Goal: Task Accomplishment & Management: Use online tool/utility

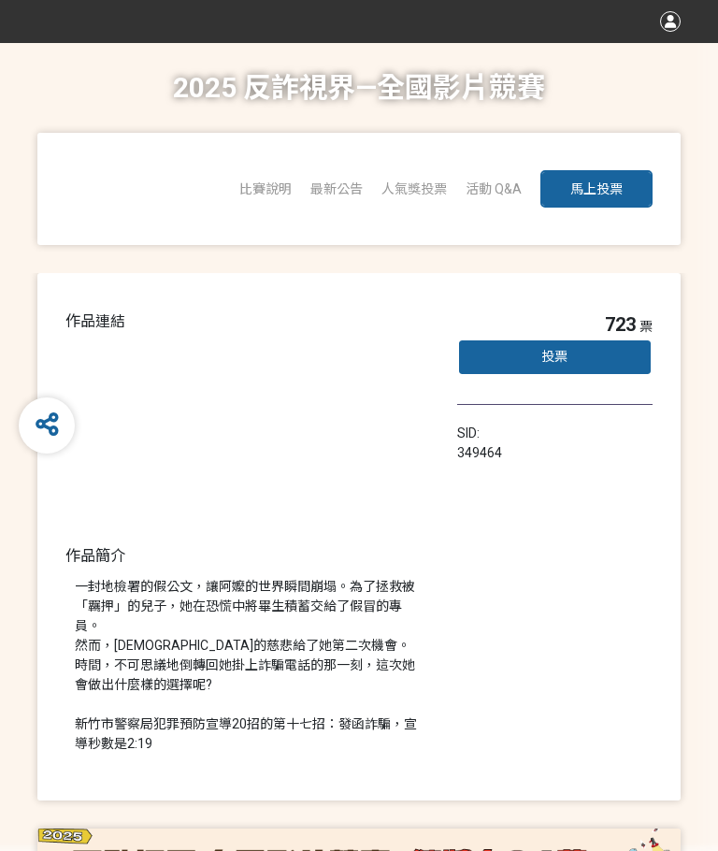
click at [486, 546] on div "723 票 投票 SID: 349464" at bounding box center [554, 536] width 195 height 453
click at [569, 565] on div "723 票 投票 SID: 349464" at bounding box center [554, 536] width 195 height 453
click at [48, 438] on icon at bounding box center [47, 424] width 23 height 26
click at [518, 597] on div "723 票 投票 SID: 349464" at bounding box center [554, 536] width 195 height 453
click at [22, 716] on div "作品連結 作品簡介 一封地檢署的假公文，讓阿嬤的世界瞬間崩塌。為了拯救被「羈押」的兒子，她在恐慌中將畢生積蓄交給了假冒的專員。 然而，[DEMOGRAPHIC…" at bounding box center [359, 536] width 718 height 527
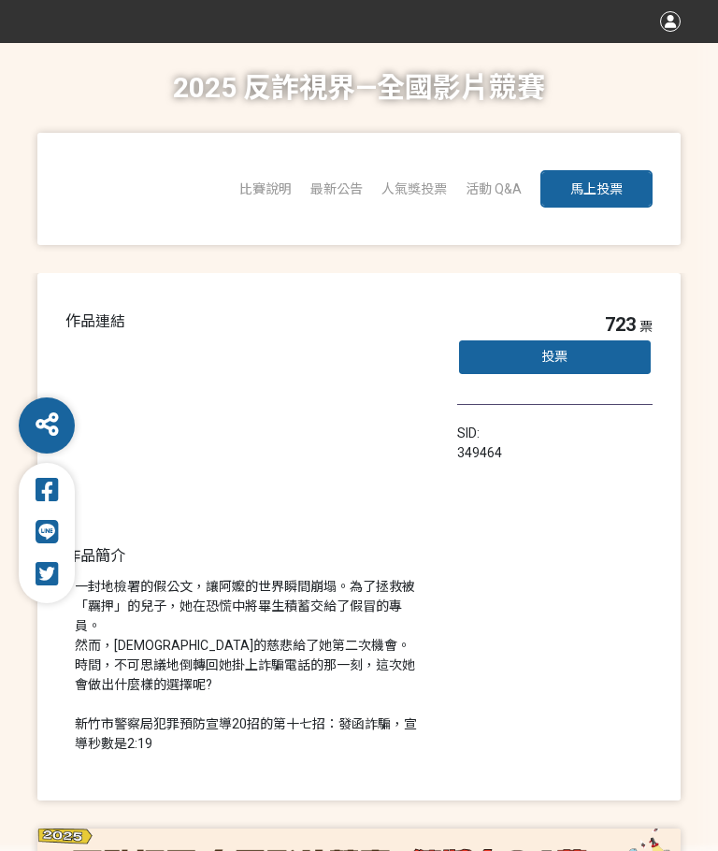
click at [49, 438] on icon at bounding box center [47, 424] width 23 height 26
click at [717, 407] on div "作品連結 作品簡介 一封地檢署的假公文，讓阿嬤的世界瞬間崩塌。為了拯救被「羈押」的兒子，她在恐慌中將畢生積蓄交給了假冒的專員。 然而，[DEMOGRAPHIC…" at bounding box center [359, 536] width 718 height 527
click at [520, 604] on div "723 票 投票 SID: 349464" at bounding box center [554, 536] width 195 height 453
click at [495, 608] on div "723 票 投票 SID: 349464" at bounding box center [554, 536] width 195 height 453
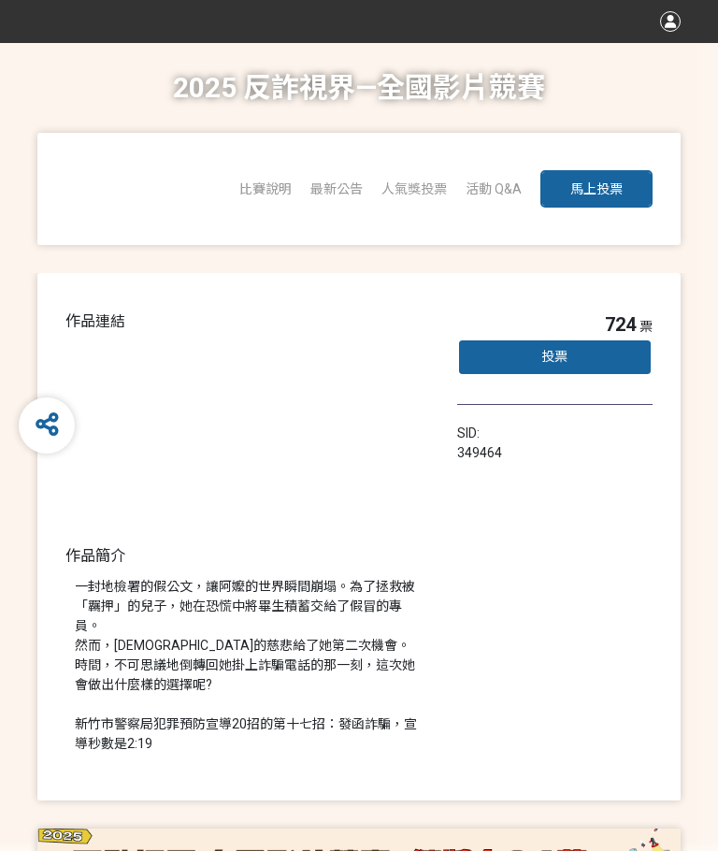
scroll to position [65, 0]
